Goal: Use online tool/utility: Use online tool/utility

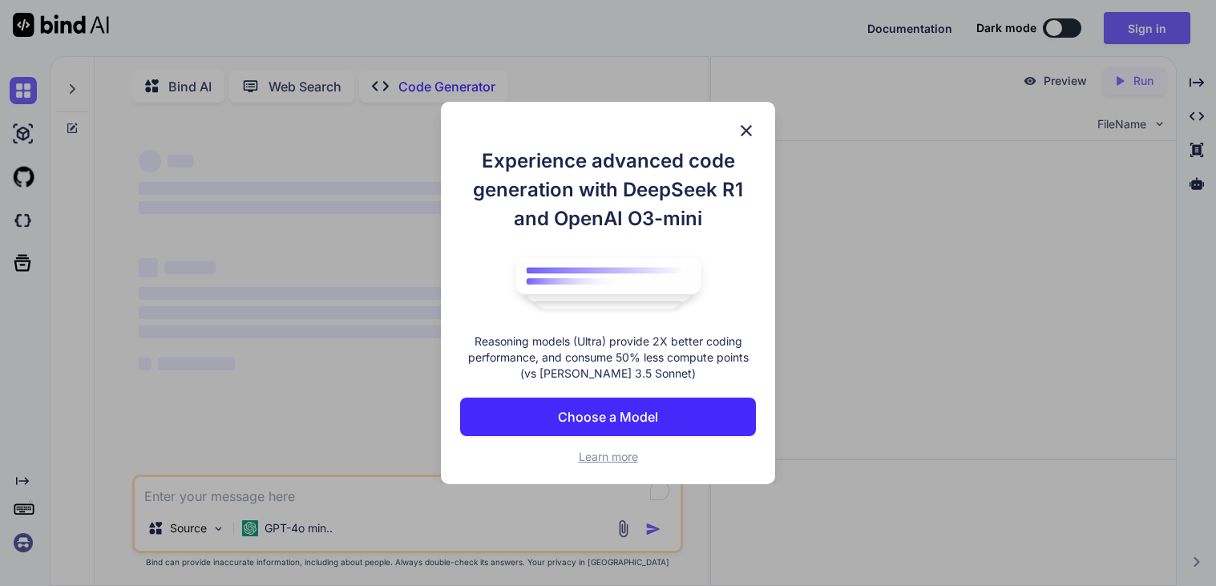
type textarea "x"
click at [748, 131] on img at bounding box center [746, 130] width 19 height 19
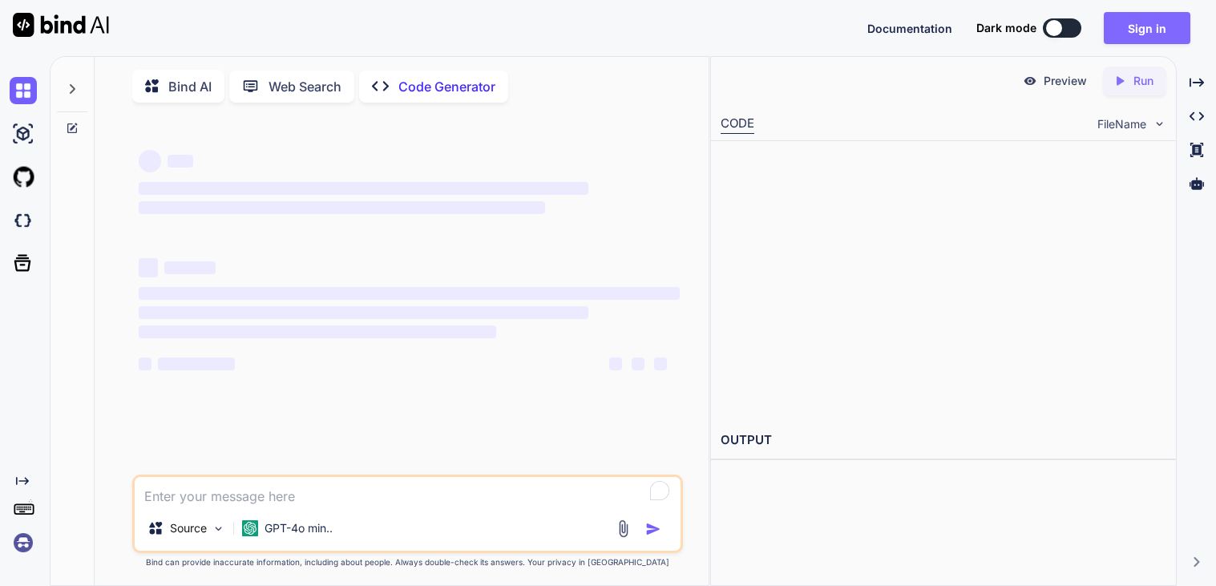
click at [1164, 35] on button "Sign in" at bounding box center [1147, 28] width 87 height 32
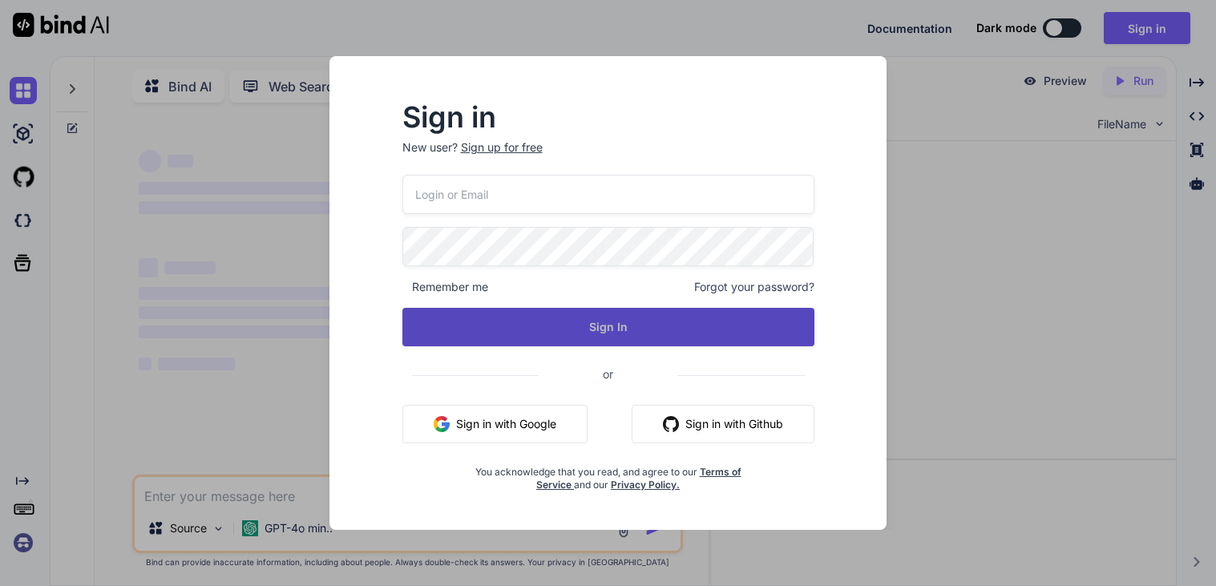
type input "[EMAIL_ADDRESS][DOMAIN_NAME]"
click at [602, 334] on button "Sign In" at bounding box center [608, 327] width 412 height 38
click at [627, 331] on button "Sign In" at bounding box center [608, 327] width 412 height 38
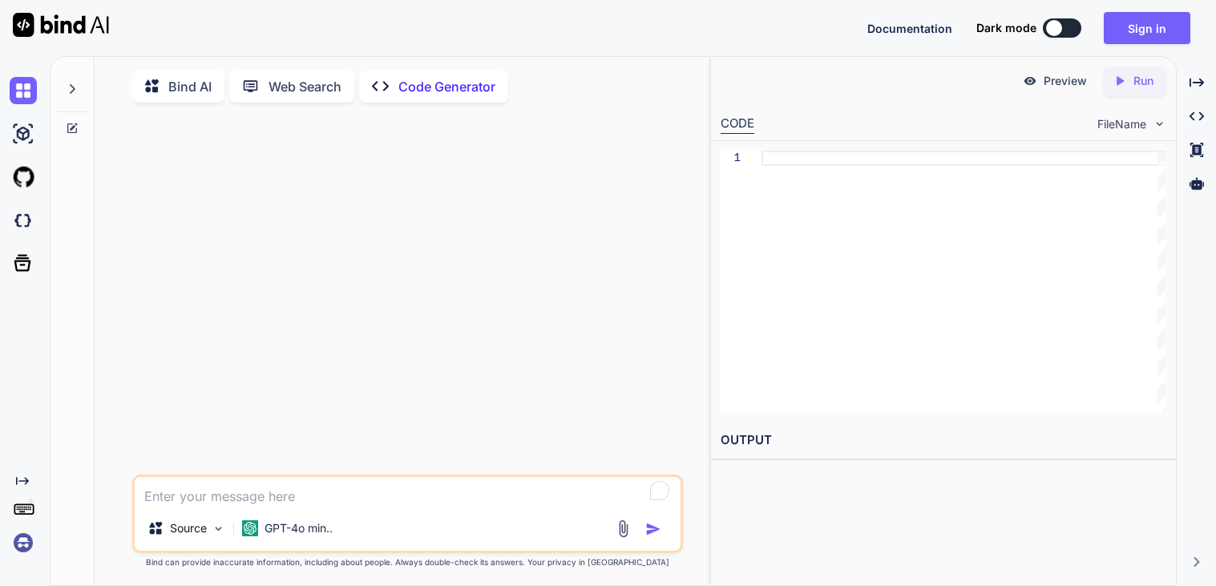
click at [1058, 24] on div at bounding box center [1054, 28] width 16 height 16
type textarea "x"
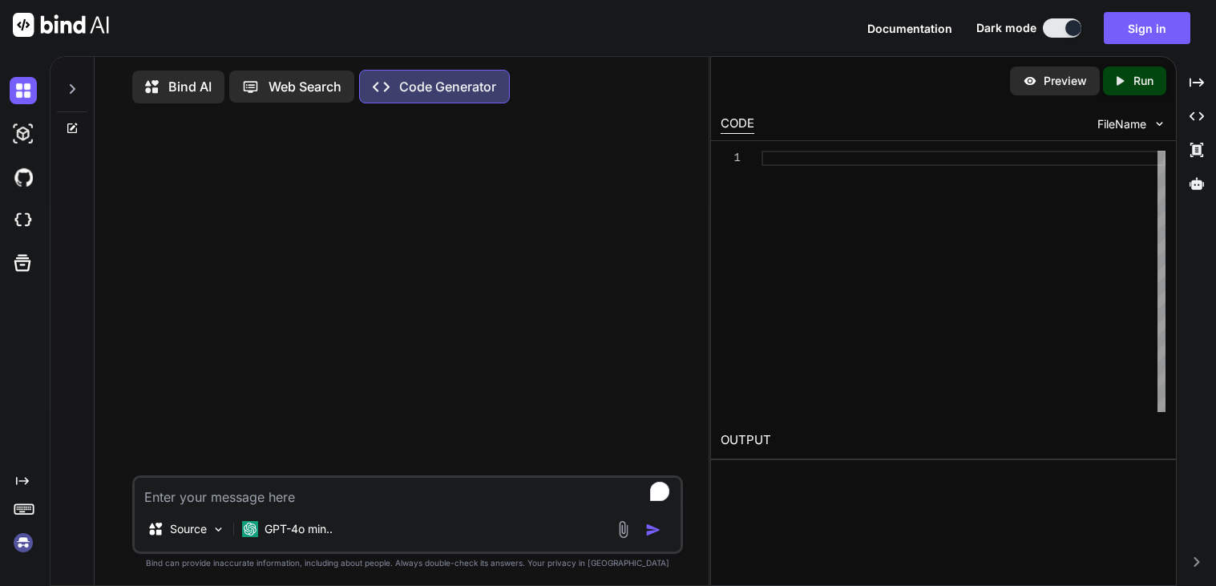
click at [248, 507] on textarea "To enrich screen reader interactions, please activate Accessibility in Grammarl…" at bounding box center [408, 492] width 546 height 29
type textarea "u"
type textarea "x"
type textarea "us"
type textarea "x"
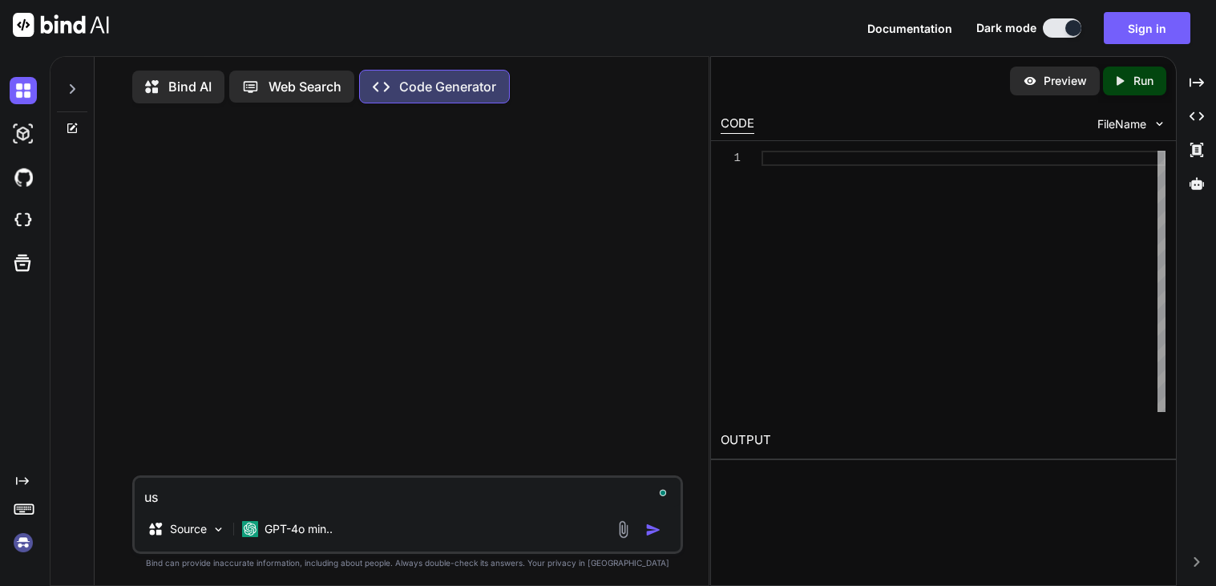
type textarea "usi"
type textarea "x"
type textarea "usin"
type textarea "x"
type textarea "using"
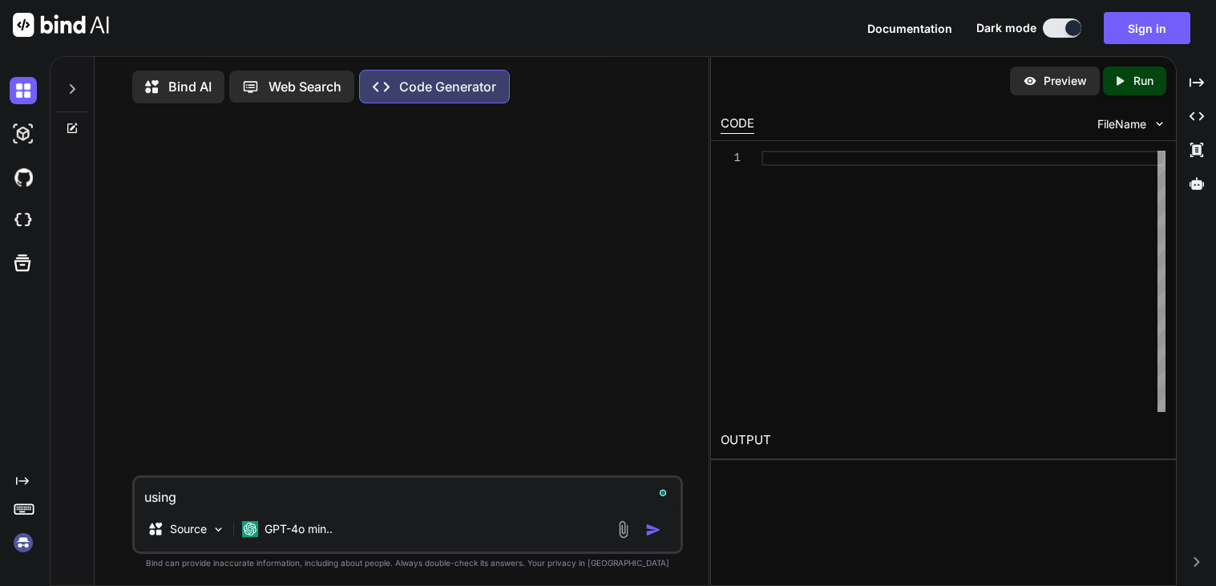
type textarea "x"
type textarea "using"
type textarea "x"
type textarea "using t"
type textarea "x"
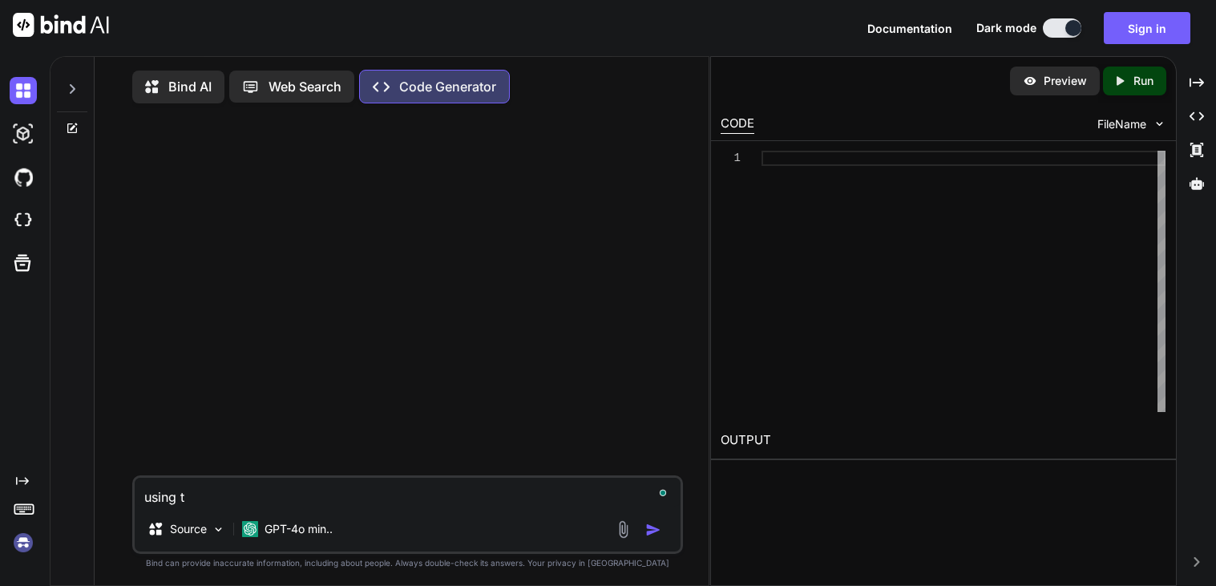
type textarea "using th"
type textarea "x"
type textarea "using this"
type textarea "x"
type textarea "using this"
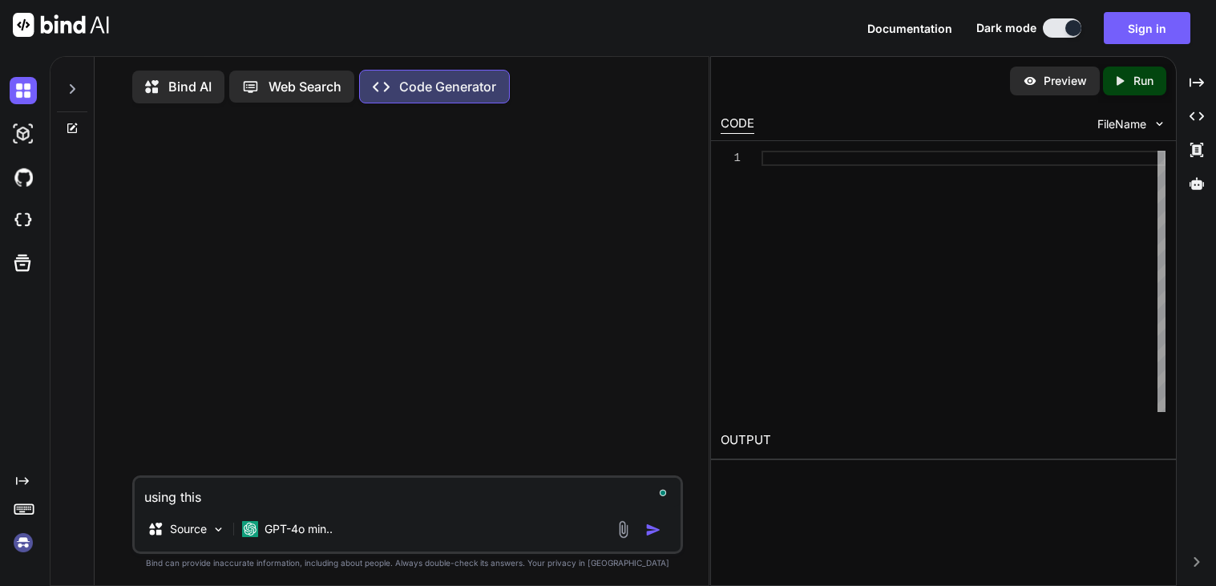
type textarea "x"
type textarea "using this c"
type textarea "x"
type textarea "using this co"
type textarea "x"
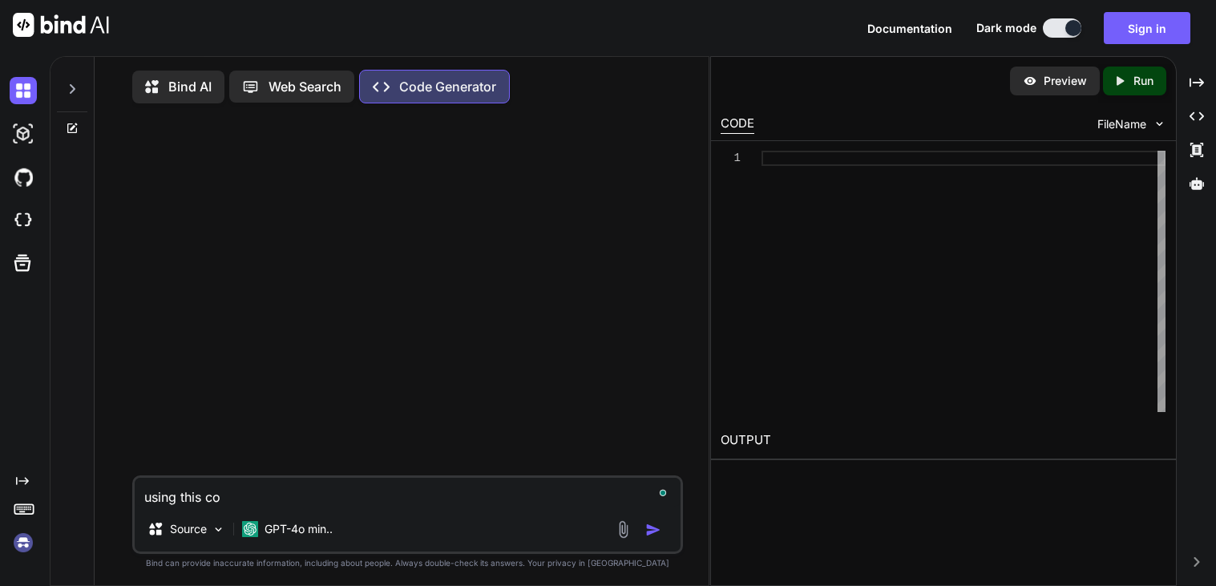
type textarea "using this cod"
type textarea "x"
type textarea "using this code"
type textarea "x"
type textarea "using this code"
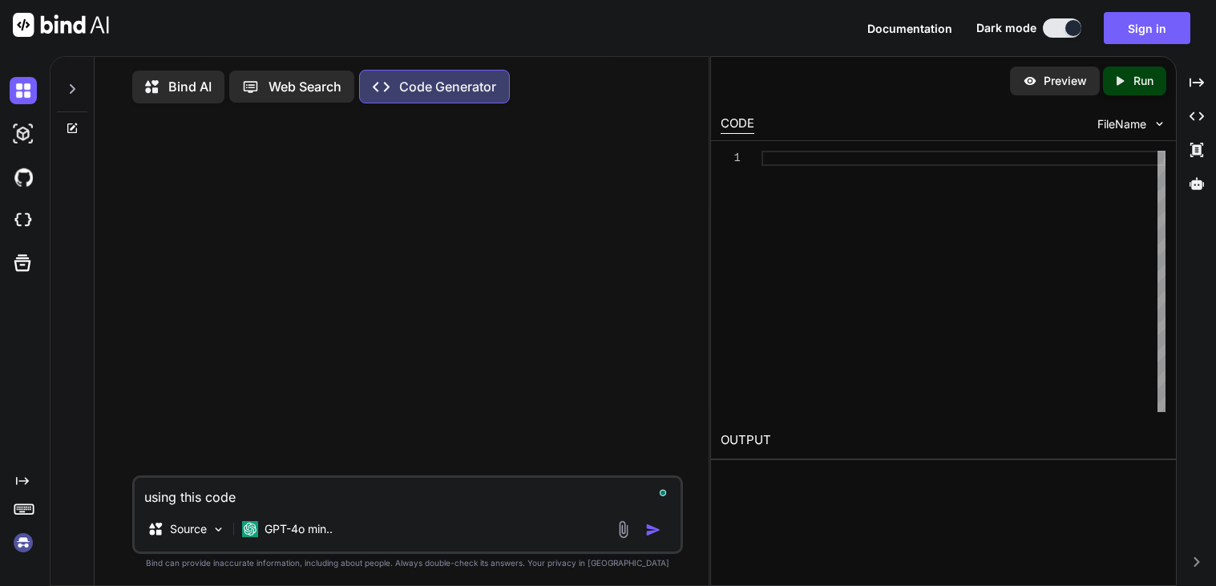
type textarea "x"
type textarea "using this code m"
type textarea "x"
type textarea "using this code ma"
type textarea "x"
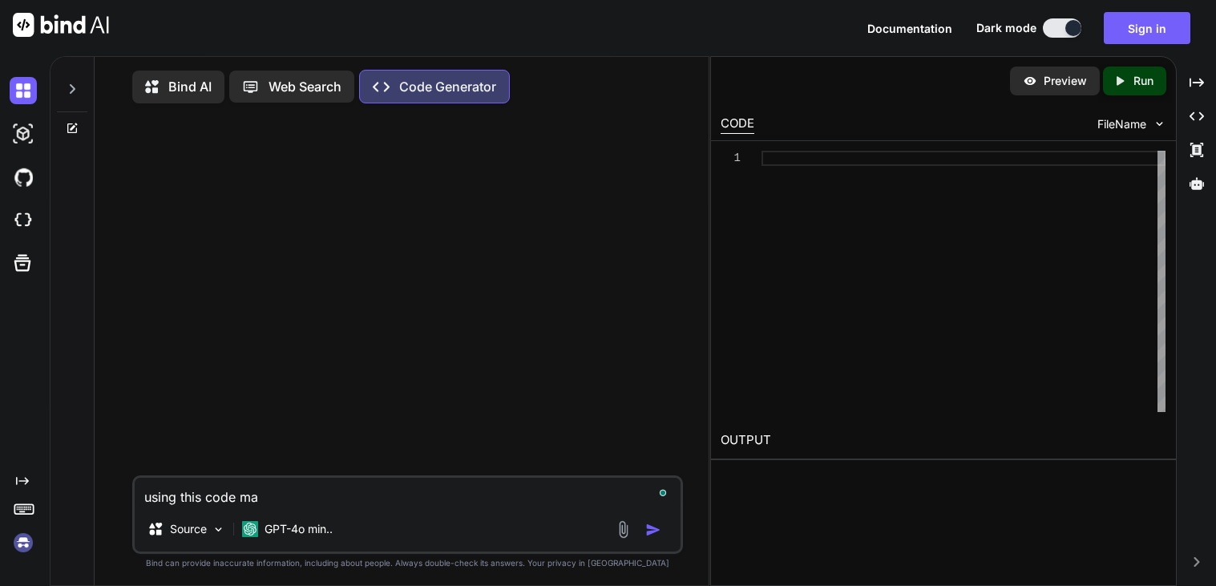
type textarea "using this code mak"
type textarea "x"
type textarea "using this code make"
type textarea "x"
type textarea "using this code make"
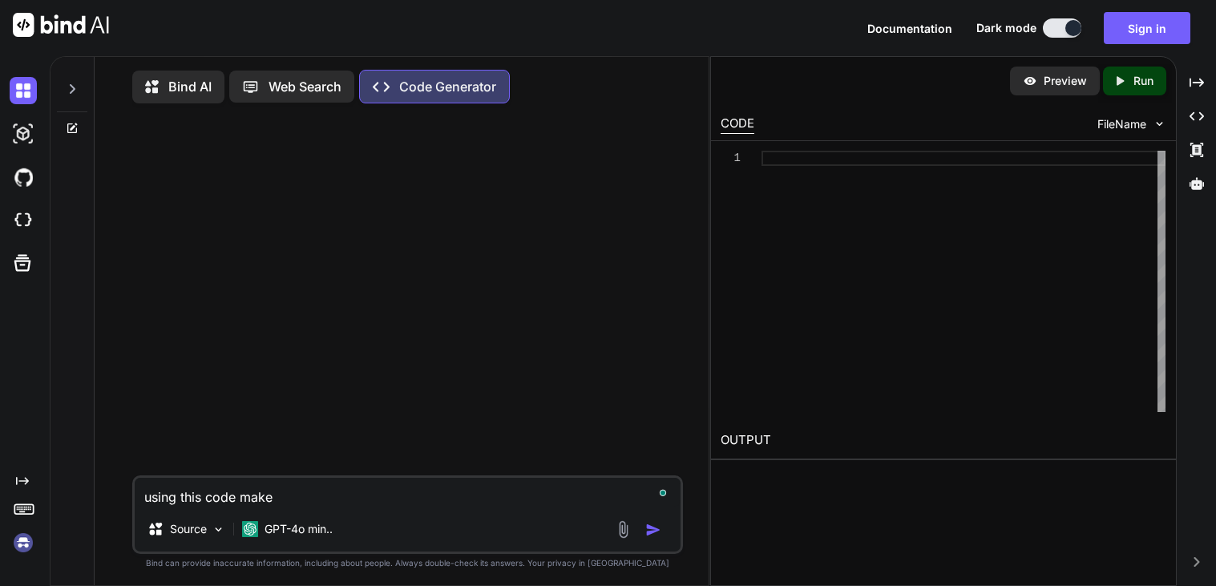
type textarea "x"
type textarea "using this code make"
